Goal: Communication & Community: Answer question/provide support

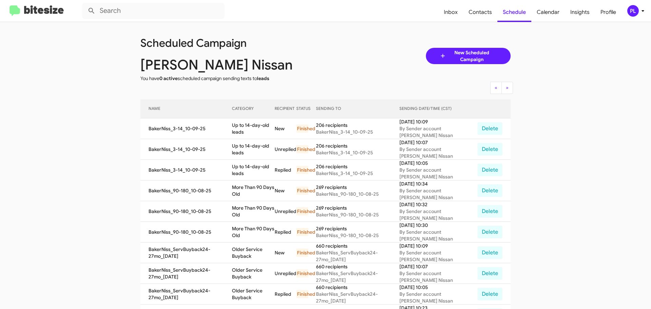
drag, startPoint x: 0, startPoint y: 0, endPoint x: 638, endPoint y: 8, distance: 638.0
click at [638, 8] on span "PL" at bounding box center [637, 11] width 20 height 12
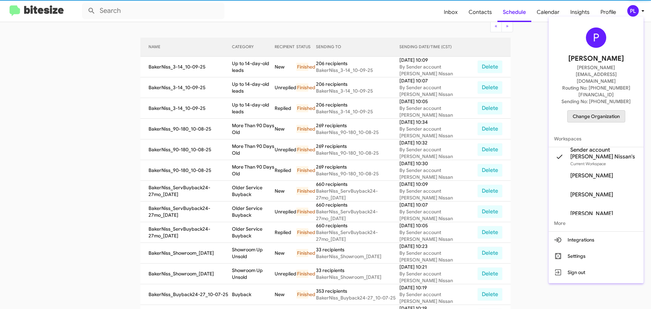
click at [597, 111] on span "Change Organization" at bounding box center [596, 117] width 47 height 12
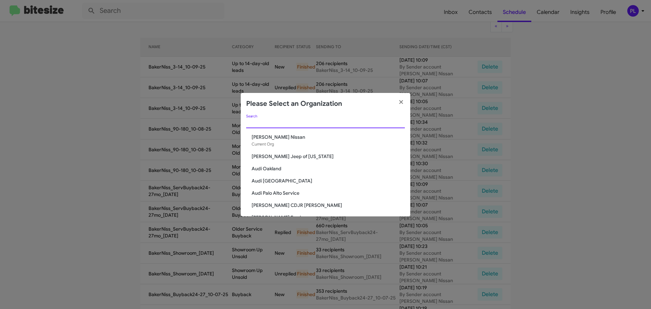
click at [271, 122] on input "Search" at bounding box center [325, 122] width 159 height 5
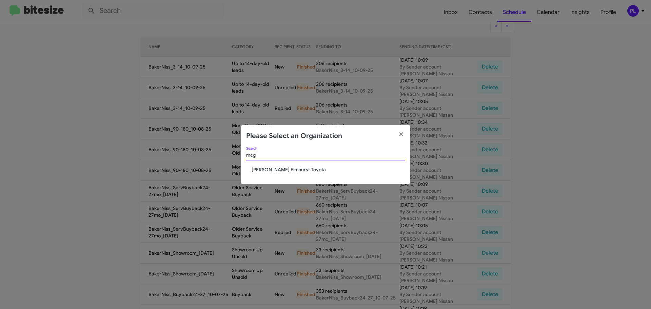
type input "mcg"
click at [277, 172] on span "[PERSON_NAME] Elmhurst Toyota" at bounding box center [328, 169] width 153 height 7
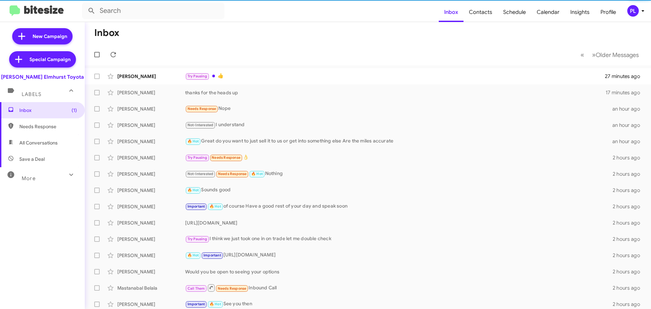
click at [44, 179] on div "More" at bounding box center [35, 175] width 60 height 13
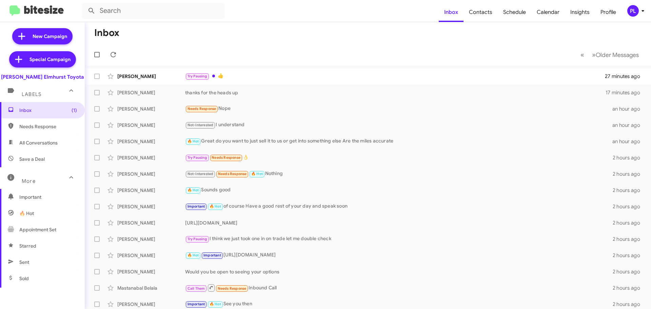
click at [48, 225] on span "Appointment Set" at bounding box center [42, 229] width 85 height 16
type input "in:appointment-set"
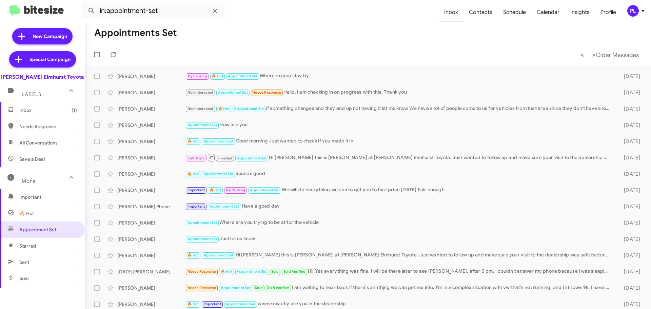
click at [457, 13] on span "Inbox" at bounding box center [451, 12] width 25 height 20
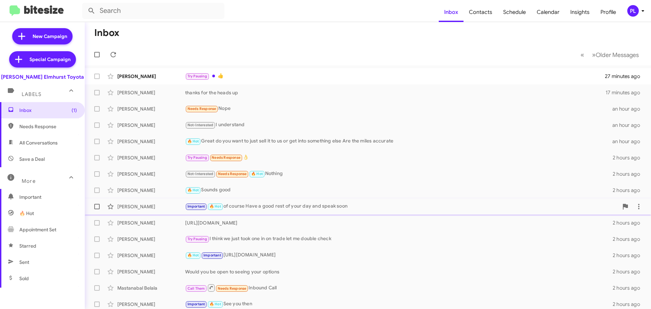
click at [301, 203] on div "Important 🔥 Hot of course Have a good rest of your day and speak soon" at bounding box center [401, 206] width 433 height 8
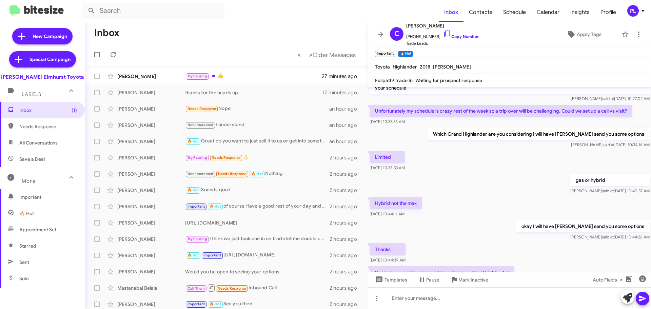
scroll to position [136, 0]
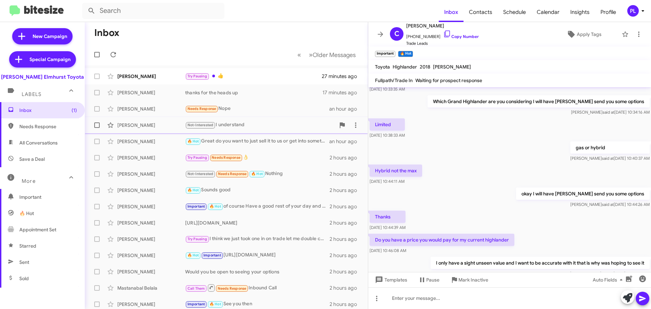
click at [242, 121] on div "Michael Johnson Not-Interested I understand an hour ago" at bounding box center [226, 125] width 272 height 14
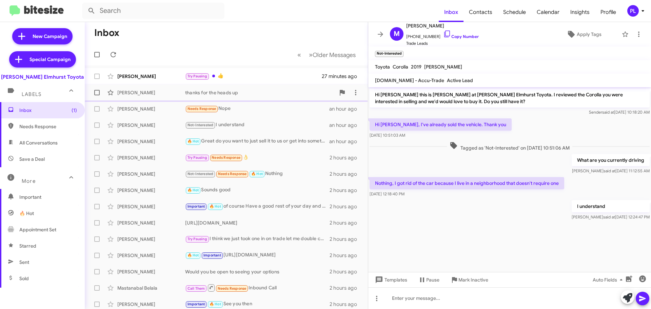
click at [163, 95] on div "Joshua Ocampo" at bounding box center [151, 92] width 68 height 7
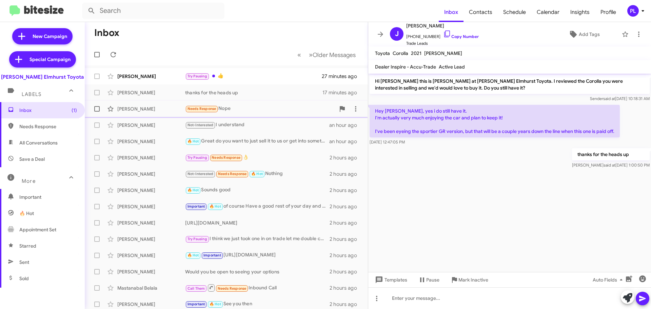
click at [135, 107] on div "Hector Lopez" at bounding box center [151, 108] width 68 height 7
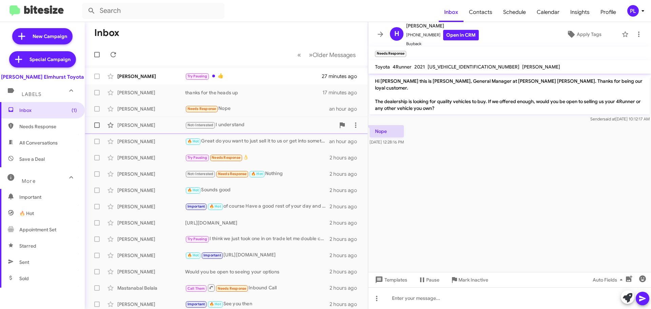
click at [134, 126] on div "Michael Johnson" at bounding box center [151, 125] width 68 height 7
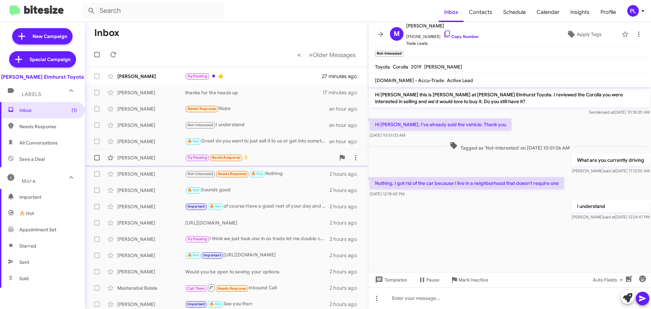
click at [140, 154] on div "Graciela Altergott Try Pausing Needs Response 👌 2 hours ago" at bounding box center [226, 158] width 272 height 14
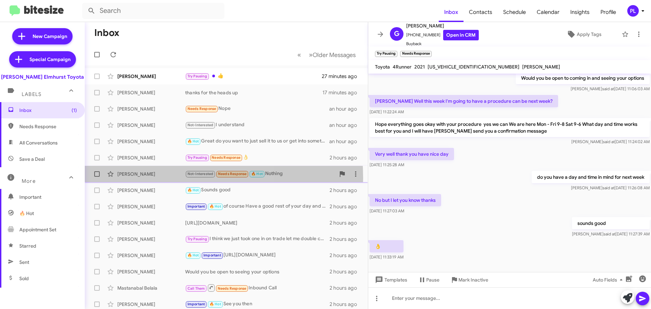
click at [146, 178] on div "Mohammed Khaleeluddin Not-Interested Needs Response 🔥 Hot Nothing 2 hours ago" at bounding box center [226, 174] width 272 height 14
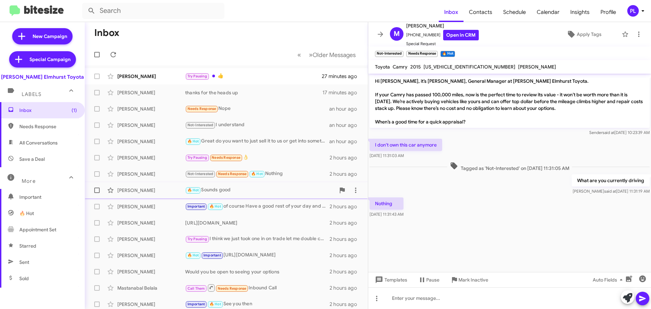
click at [143, 185] on div "Oleh Trotsko 🔥 Hot Sounds good 2 hours ago" at bounding box center [226, 190] width 272 height 14
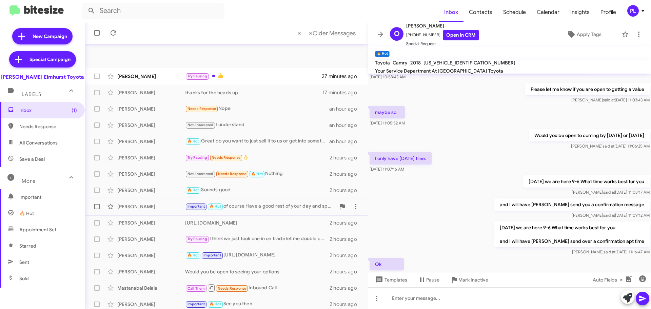
scroll to position [85, 0]
